Goal: Task Accomplishment & Management: Use online tool/utility

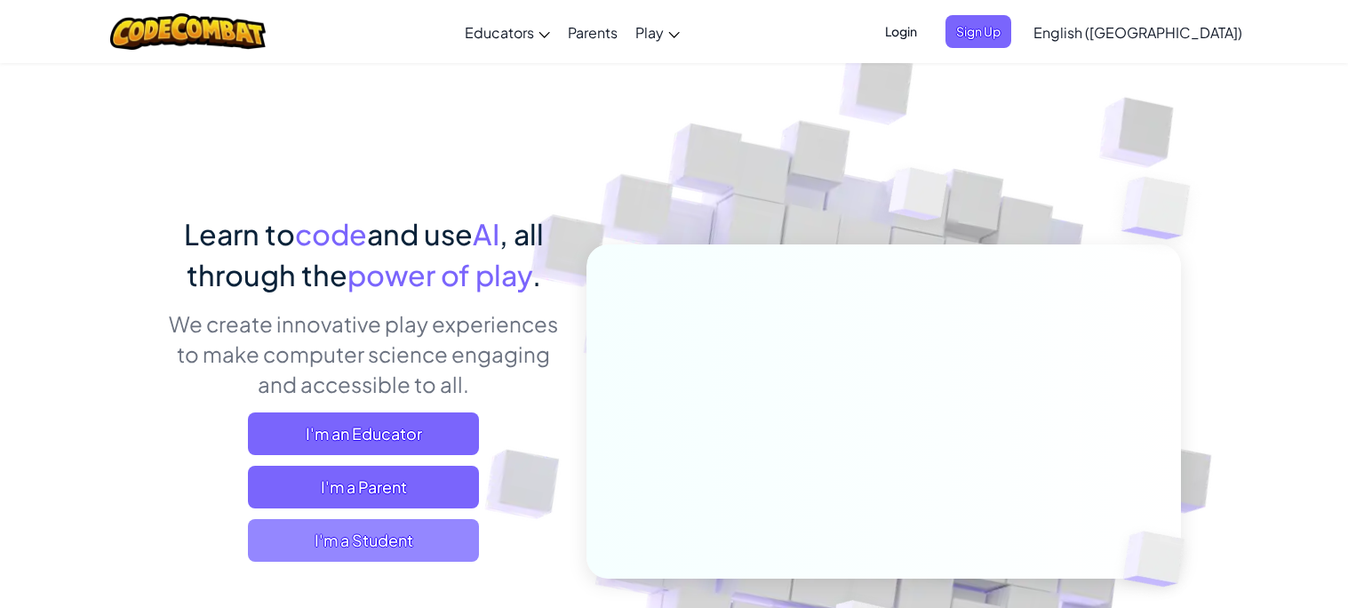
click at [336, 538] on span "I'm a Student" at bounding box center [363, 540] width 231 height 43
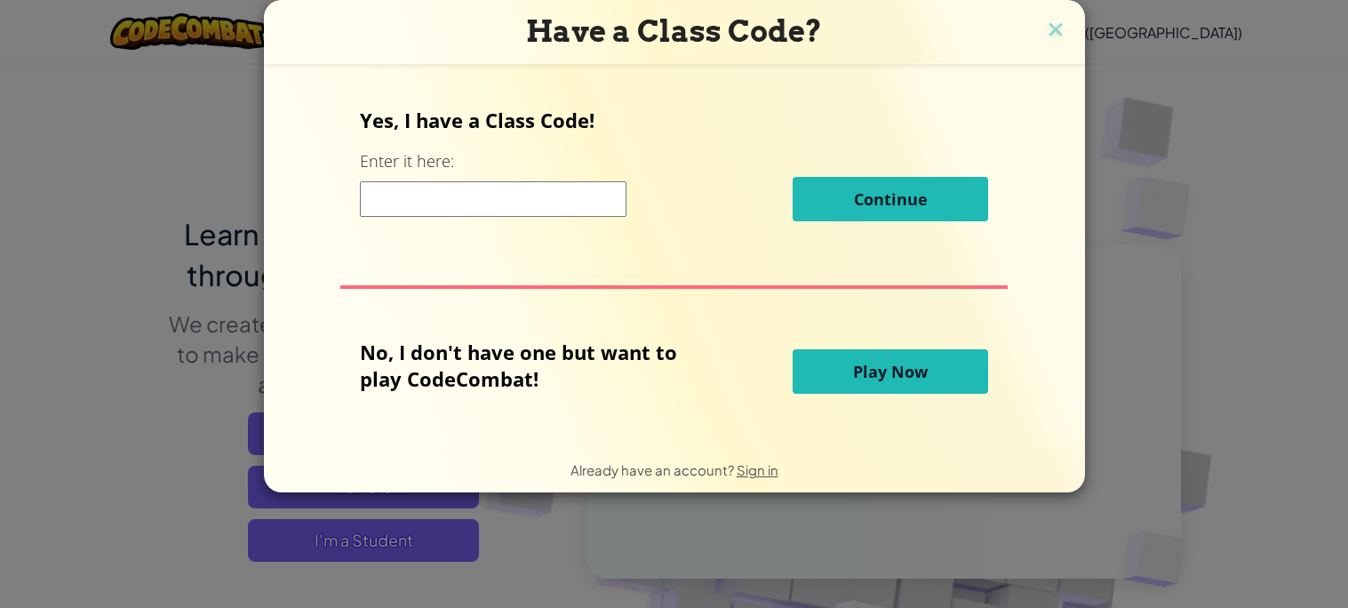
click at [425, 203] on input at bounding box center [493, 199] width 267 height 36
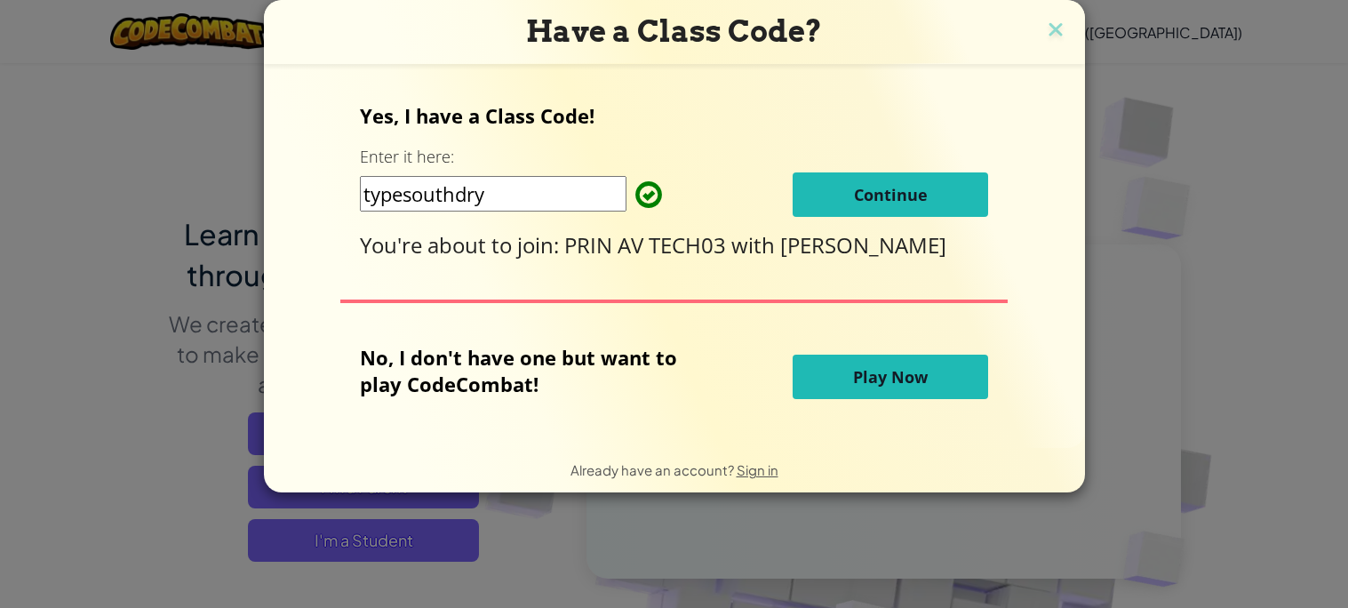
type input "typesouthdry"
click at [815, 384] on button "Play Now" at bounding box center [889, 376] width 195 height 44
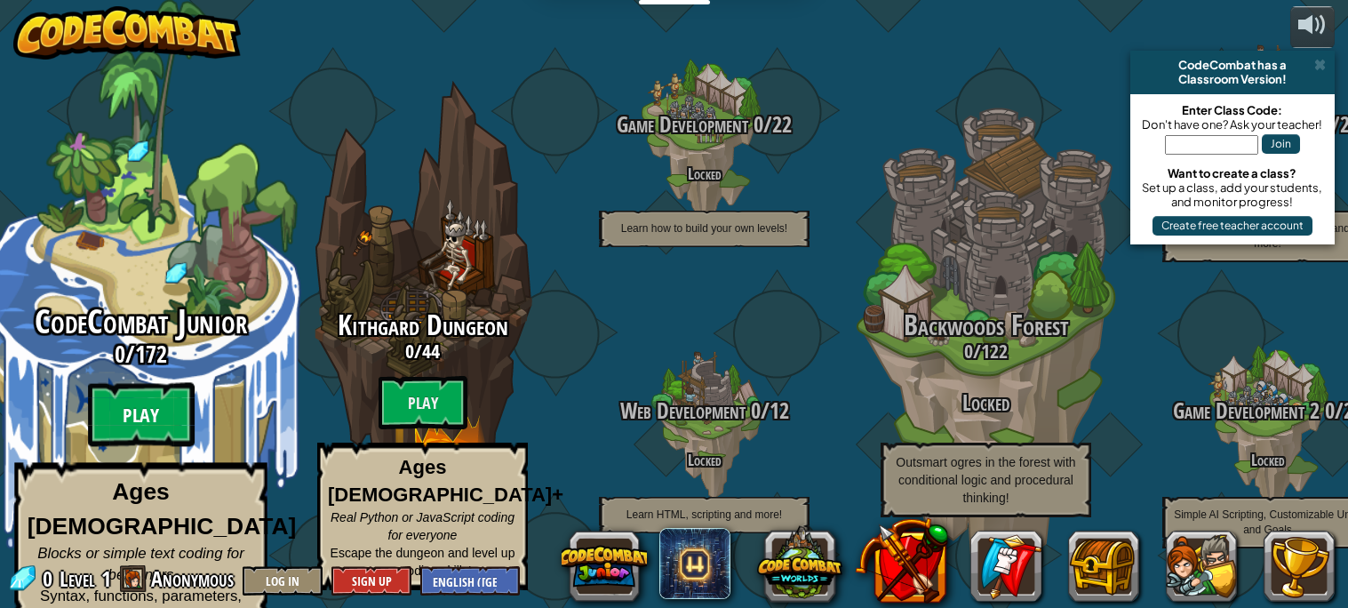
click at [134, 399] on btn "Play" at bounding box center [141, 415] width 107 height 64
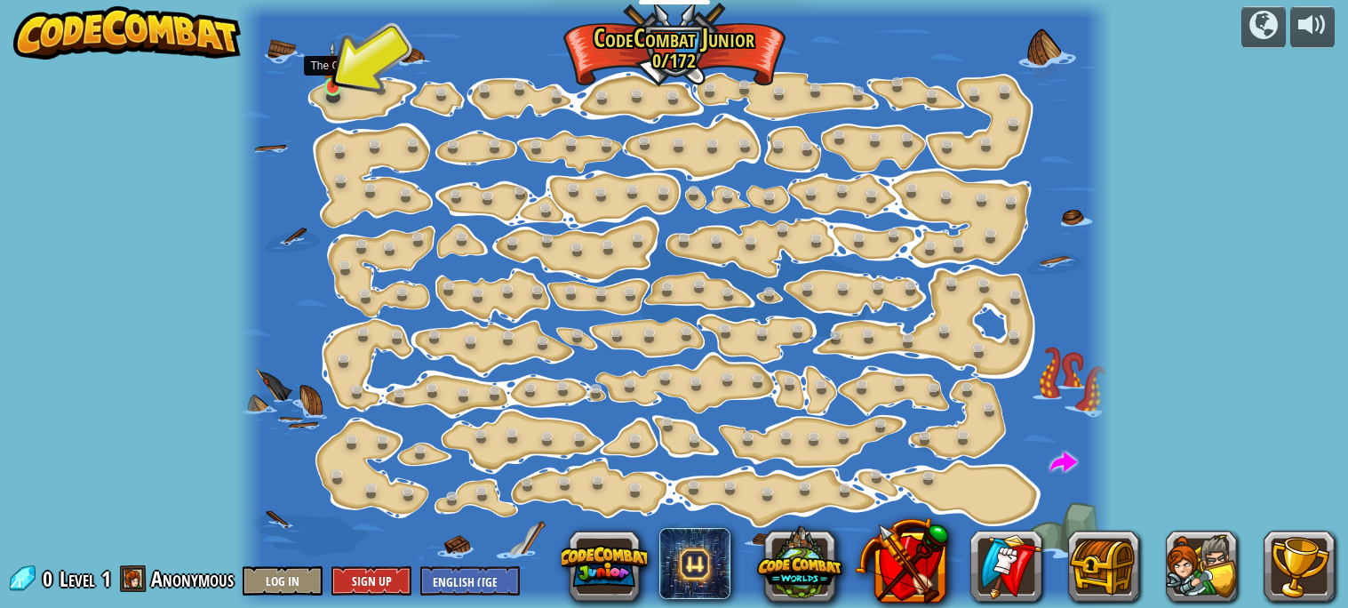
click at [331, 73] on img at bounding box center [333, 64] width 20 height 47
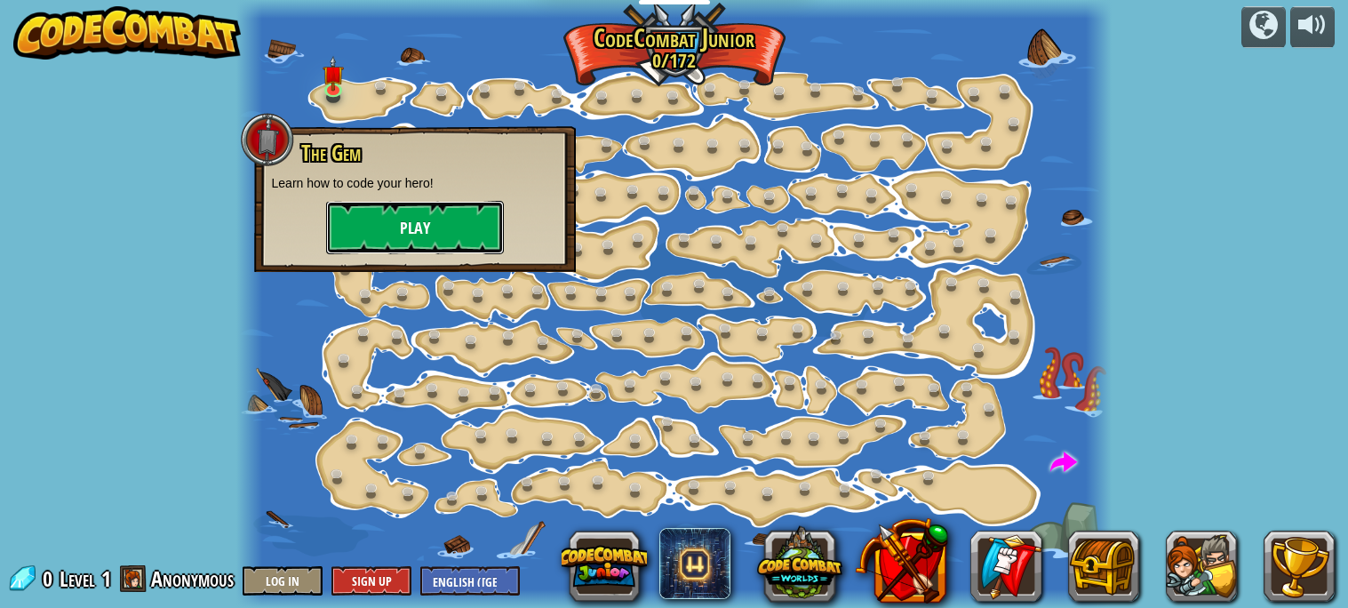
click at [378, 216] on button "Play" at bounding box center [415, 227] width 178 height 53
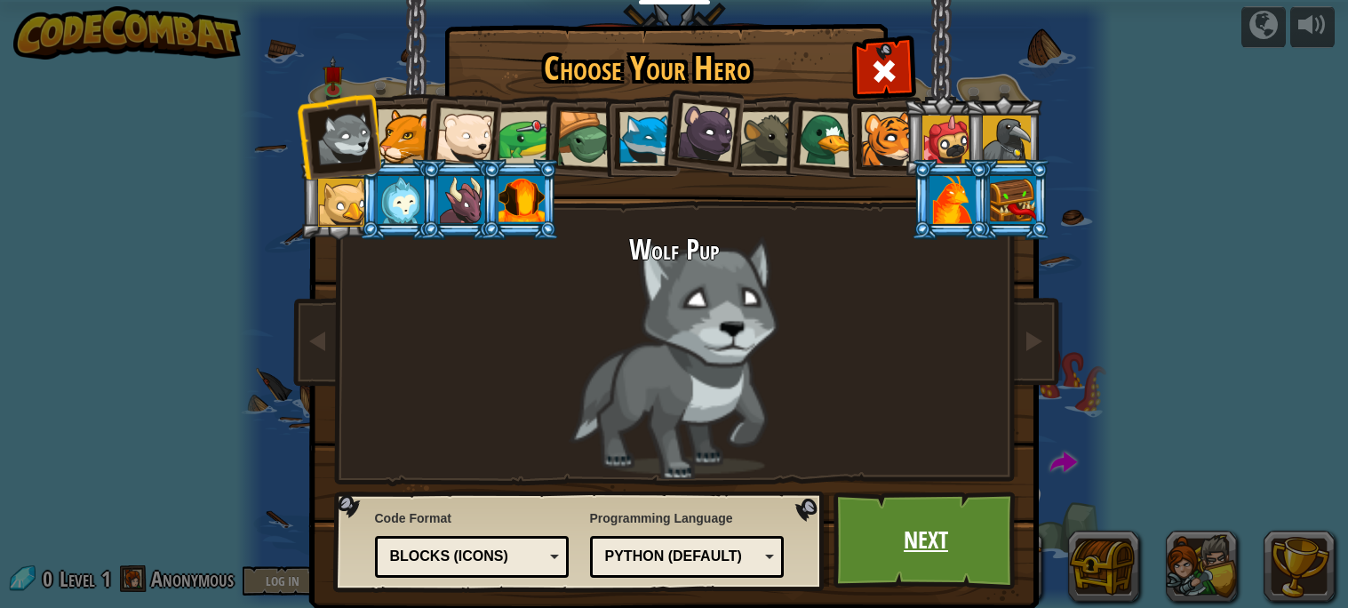
click at [899, 499] on link "Next" at bounding box center [926, 540] width 186 height 98
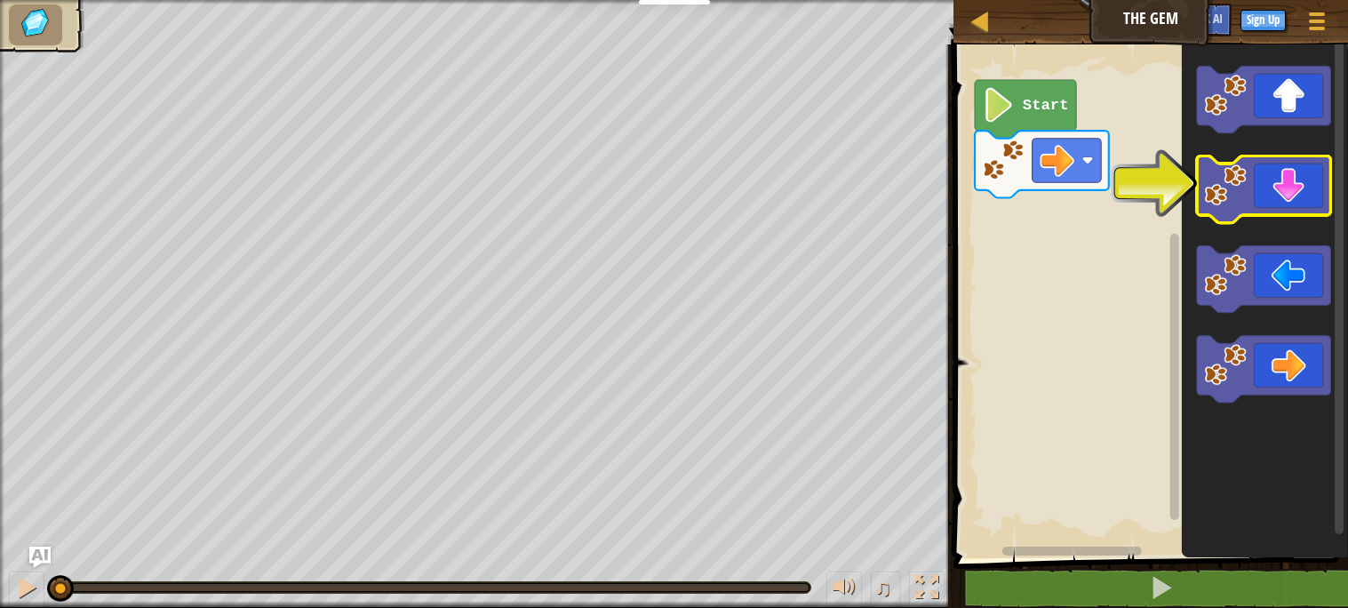
click at [1210, 178] on image "Blockly Workspace" at bounding box center [1226, 185] width 42 height 42
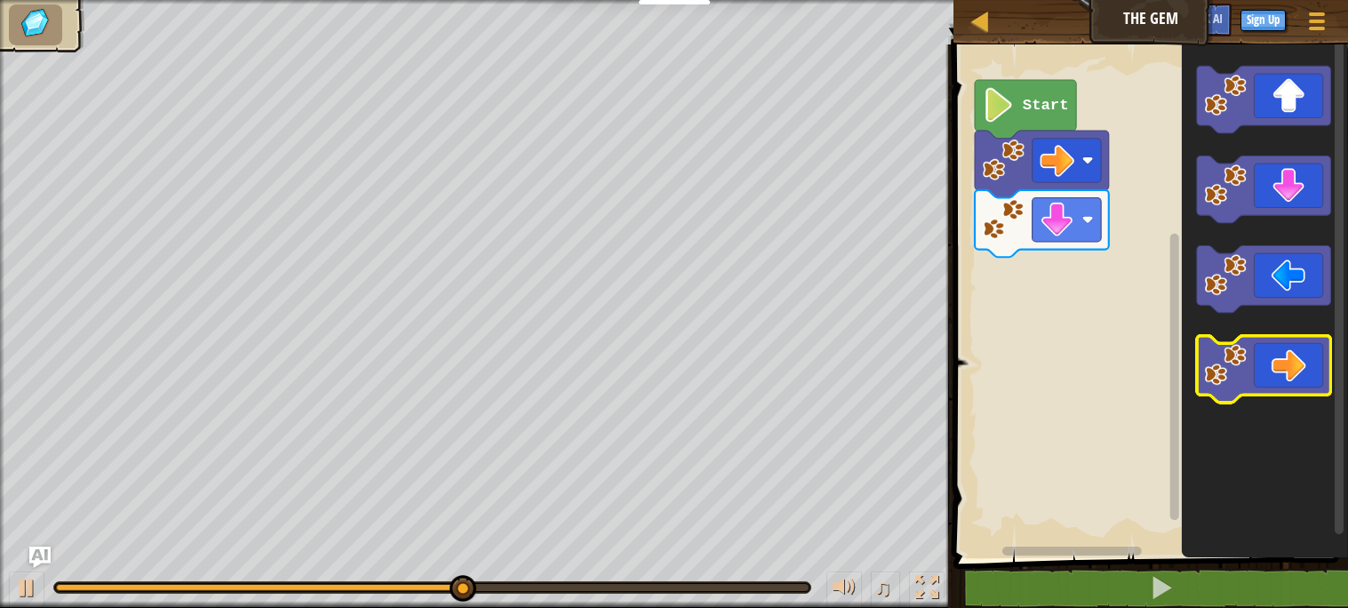
click at [1248, 349] on icon "Blockly Workspace" at bounding box center [1264, 369] width 134 height 67
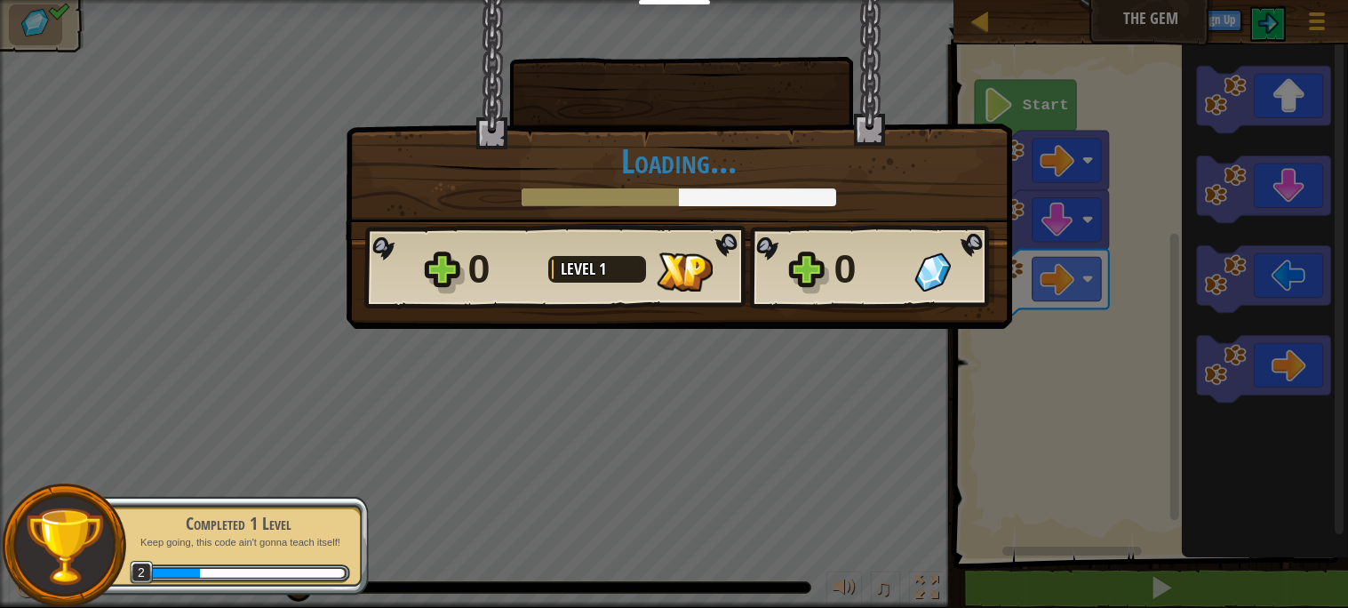
click at [894, 315] on div "× How fun was this level? Loading... Reticulating Splines... Loading... 0 Level…" at bounding box center [679, 164] width 666 height 329
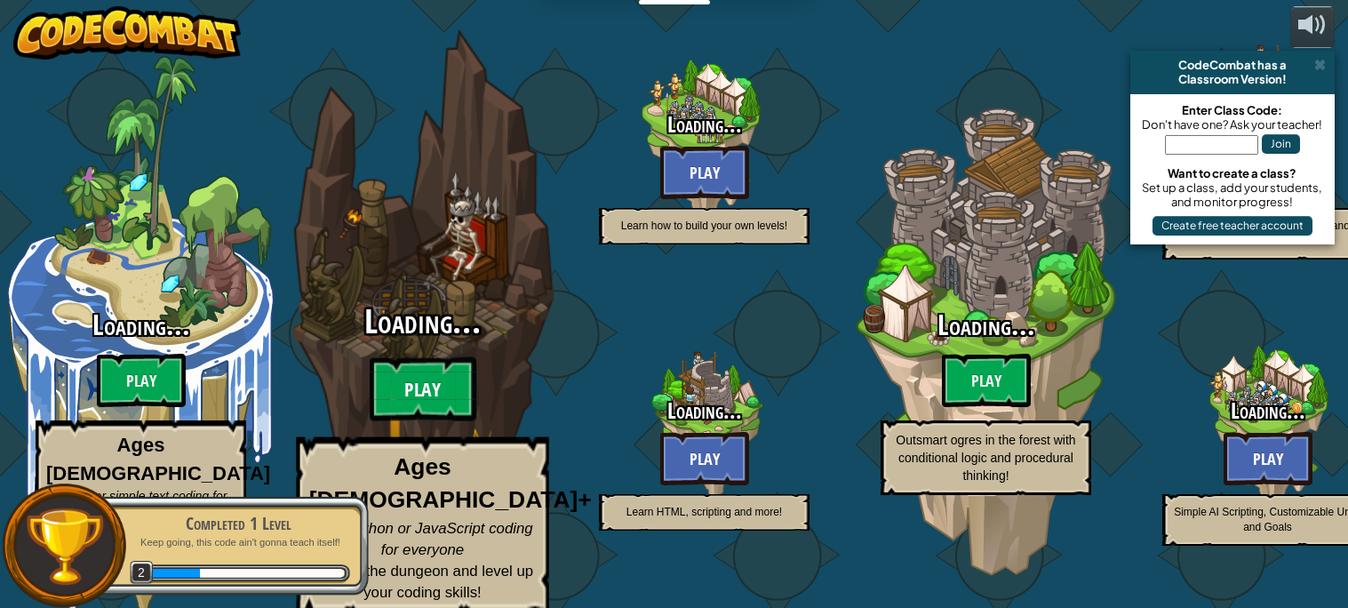
click at [412, 375] on btn "Play" at bounding box center [423, 389] width 107 height 64
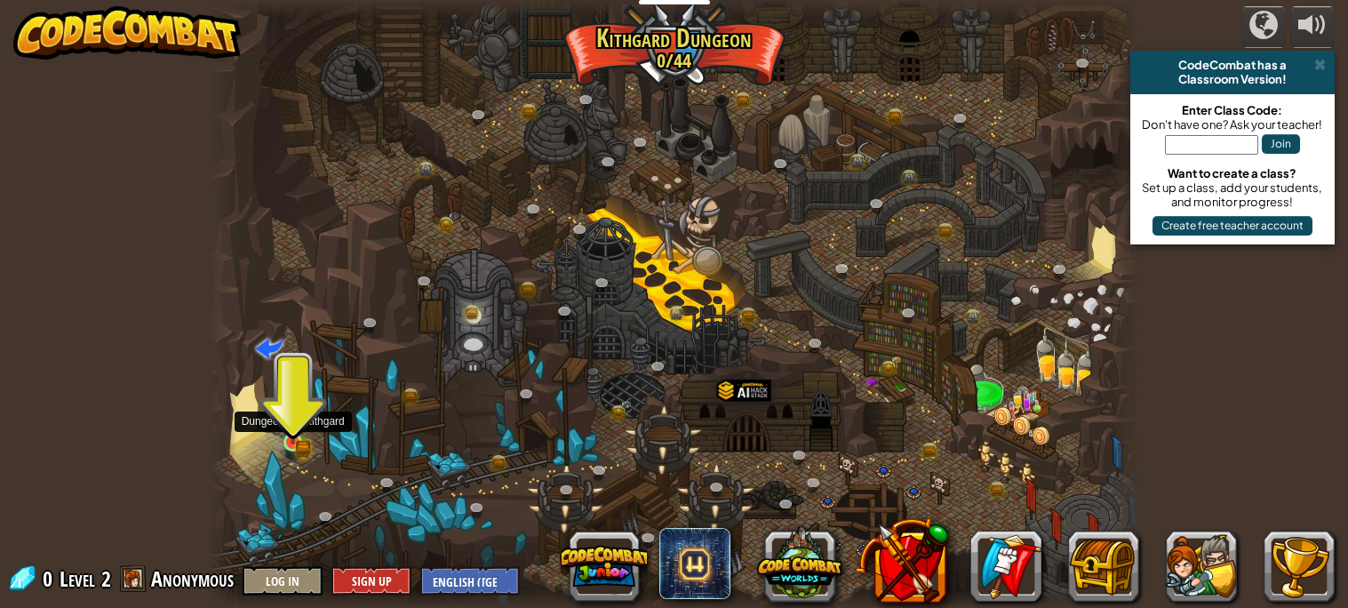
click at [290, 423] on img at bounding box center [292, 419] width 13 height 13
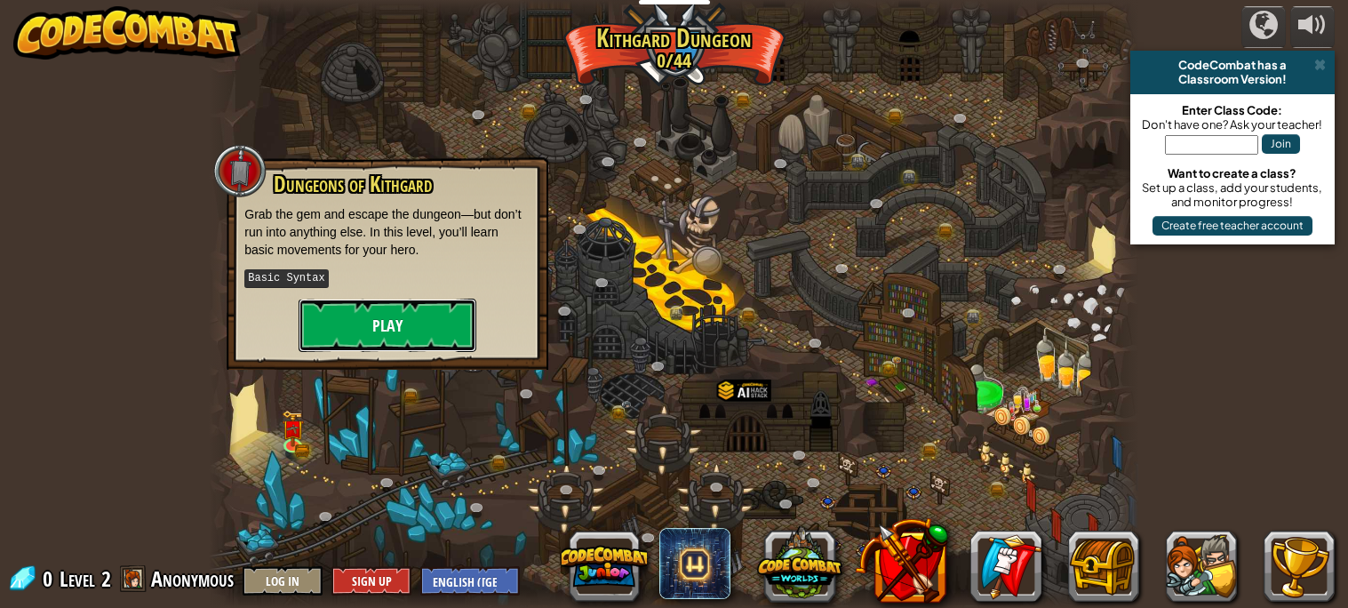
click at [373, 304] on button "Play" at bounding box center [388, 325] width 178 height 53
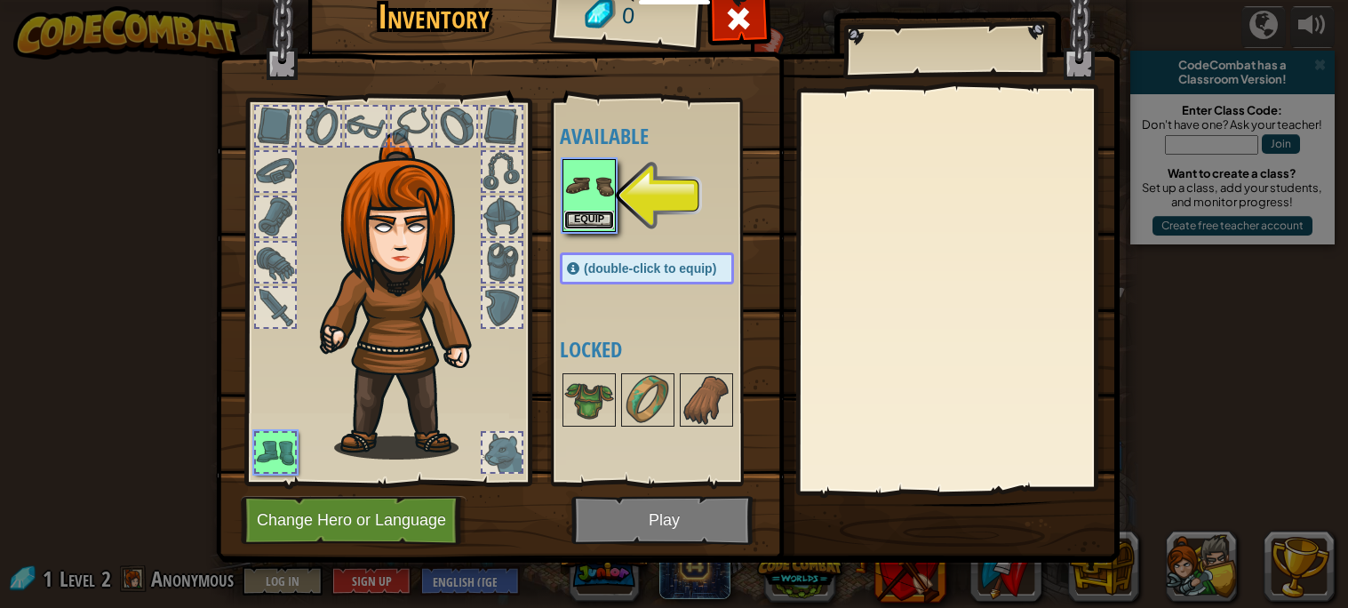
click at [568, 222] on button "Equip" at bounding box center [589, 220] width 50 height 19
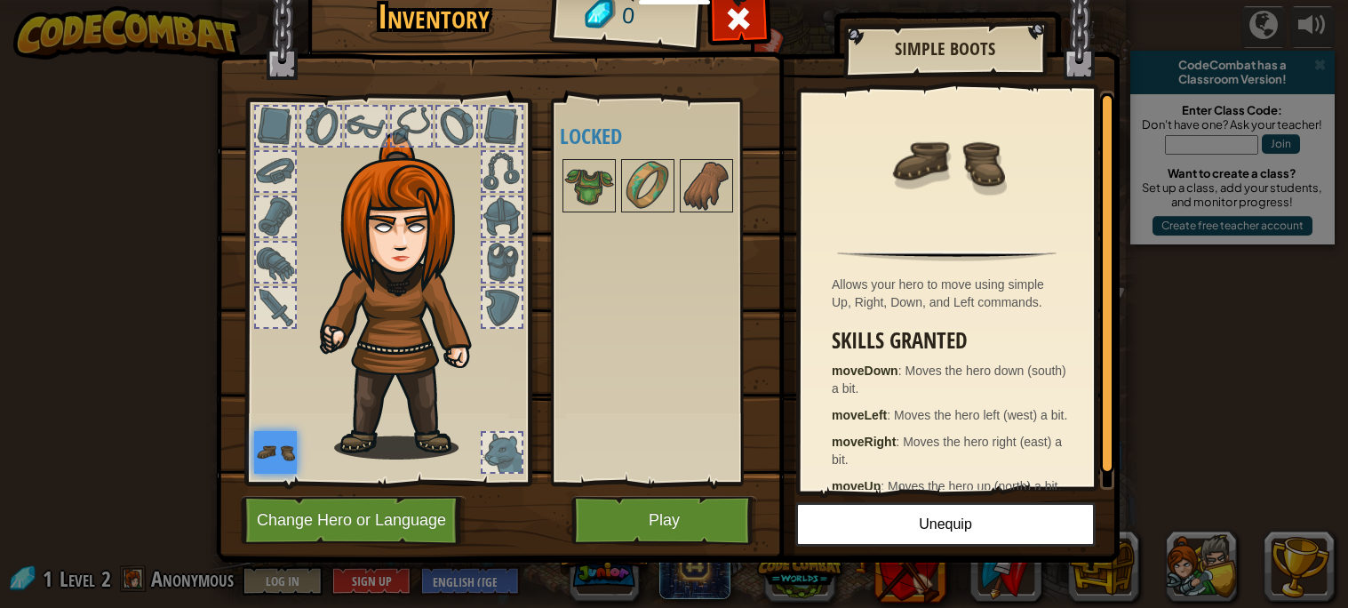
click at [568, 222] on div "Available Equip (double-click to equip) Locked" at bounding box center [665, 292] width 210 height 370
